Goal: Register for event/course

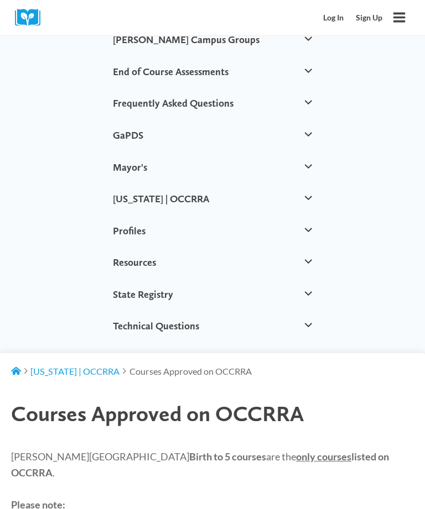
click at [161, 197] on button "Ohio | OCCRRA" at bounding box center [212, 199] width 209 height 32
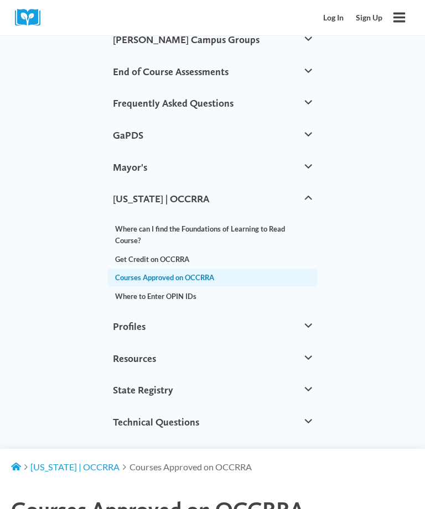
click at [238, 271] on link "Courses Approved on OCCRRA" at bounding box center [212, 278] width 209 height 19
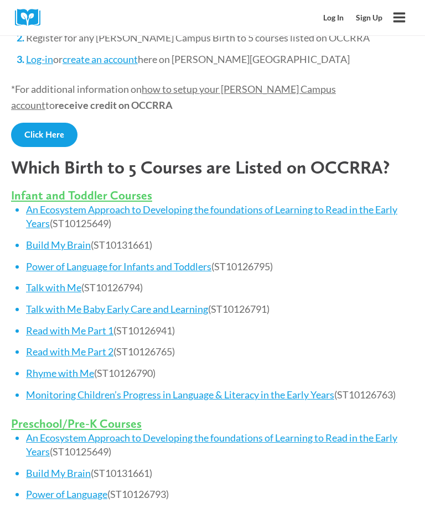
scroll to position [738, 0]
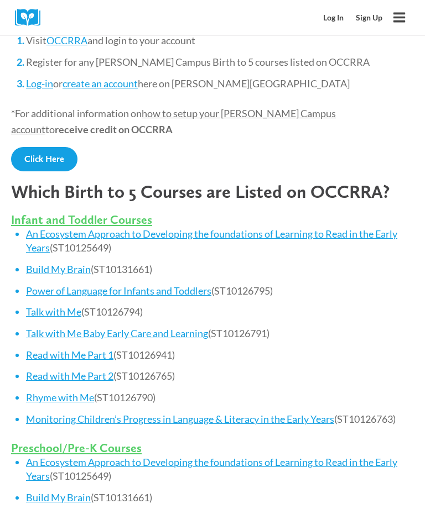
click at [189, 228] on link "An Ecosystem Approach to Developing the foundations of Learning to Read in the …" at bounding box center [211, 241] width 371 height 26
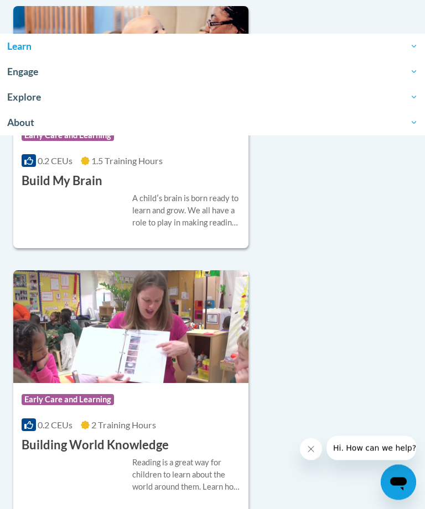
scroll to position [787, 0]
click at [138, 377] on img at bounding box center [130, 326] width 235 height 113
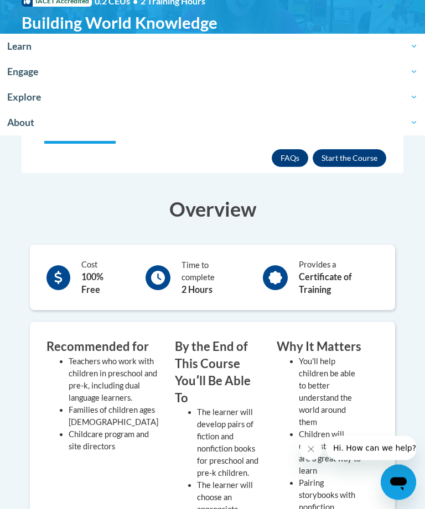
scroll to position [190, 0]
click at [320, 280] on b "Certificate of Training" at bounding box center [325, 283] width 53 height 23
click at [351, 163] on button "Enroll" at bounding box center [349, 158] width 74 height 18
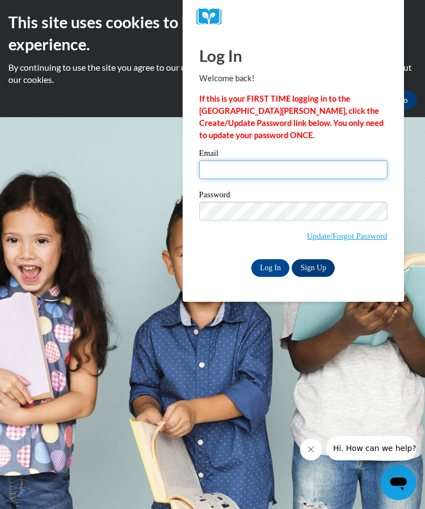
click at [216, 169] on input "Email" at bounding box center [293, 169] width 188 height 19
type input "Wanda58Delo21@yahoo.com"
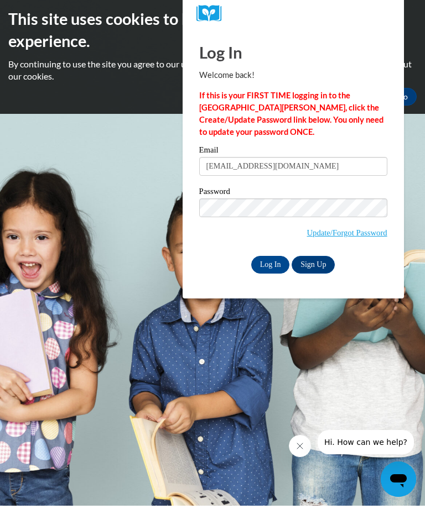
click at [267, 268] on input "Log In" at bounding box center [270, 268] width 39 height 18
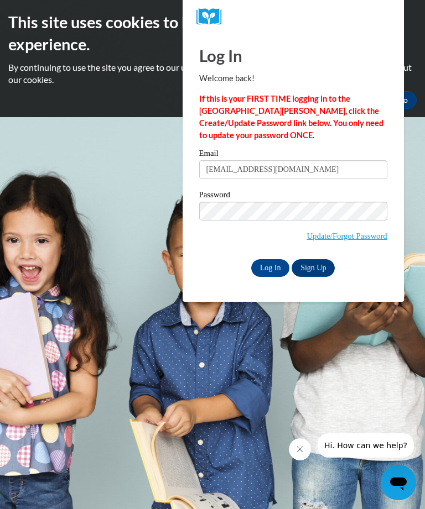
click at [0, 270] on html "This site uses cookies to help improve your learning experience. By continuing …" at bounding box center [212, 254] width 425 height 509
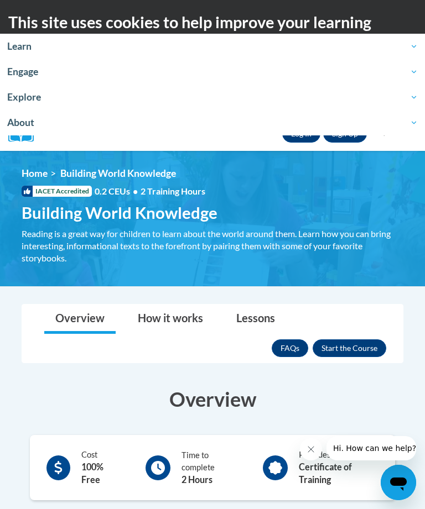
click at [338, 123] on span "About" at bounding box center [212, 122] width 410 height 13
